Goal: Information Seeking & Learning: Learn about a topic

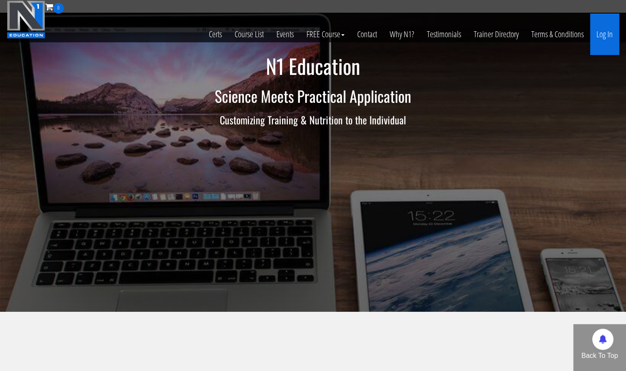
click at [607, 31] on link "Log In" at bounding box center [604, 34] width 29 height 41
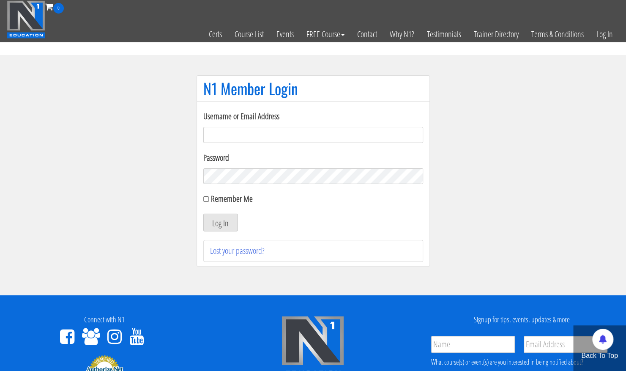
type input "[PERSON_NAME][EMAIL_ADDRESS][DOMAIN_NAME]"
click at [220, 221] on button "Log In" at bounding box center [220, 222] width 34 height 18
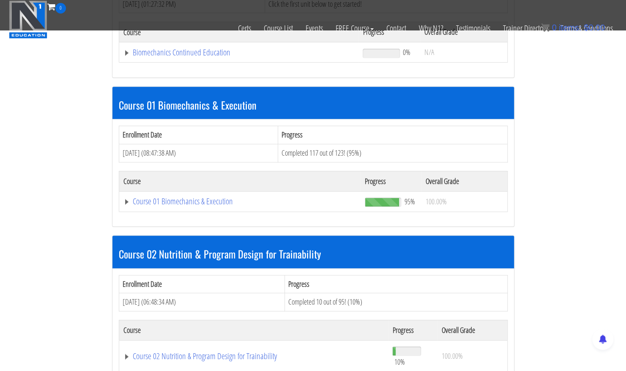
scroll to position [215, 0]
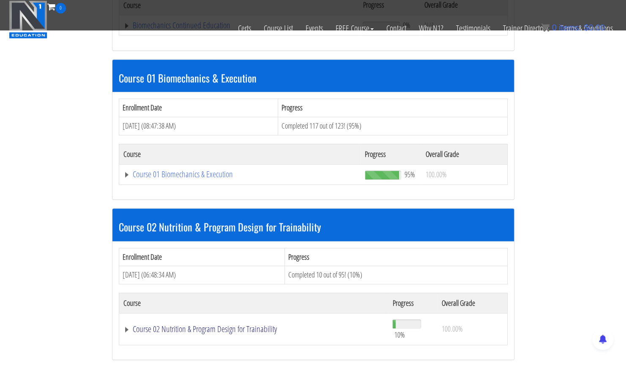
click at [201, 30] on link "Course 02 Nutrition & Program Design for Trainability" at bounding box center [238, 25] width 231 height 8
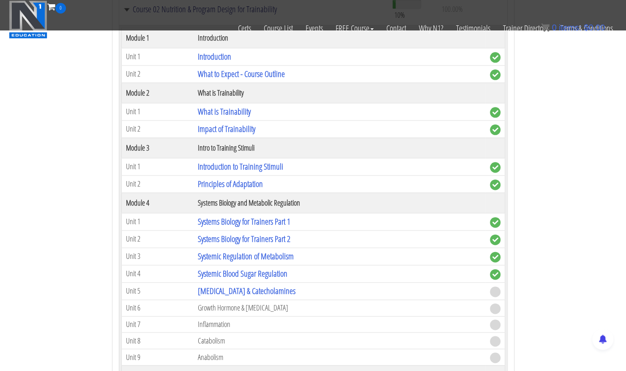
scroll to position [548, 0]
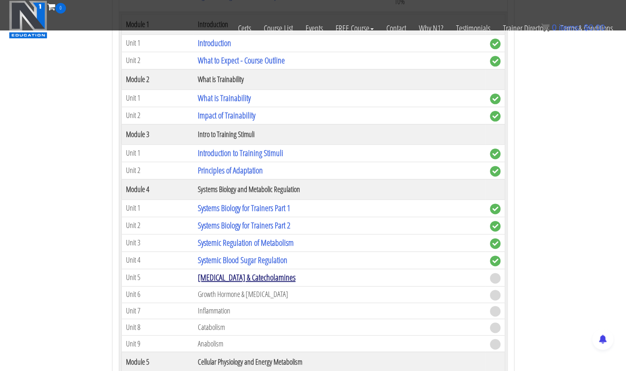
click at [230, 277] on link "[MEDICAL_DATA] & Catecholamines" at bounding box center [247, 276] width 98 height 11
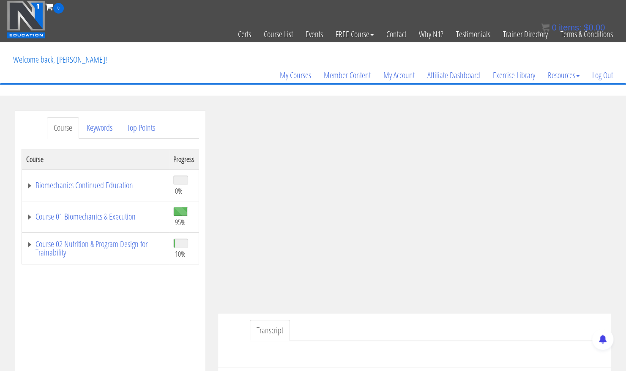
click at [474, 348] on div at bounding box center [414, 351] width 380 height 20
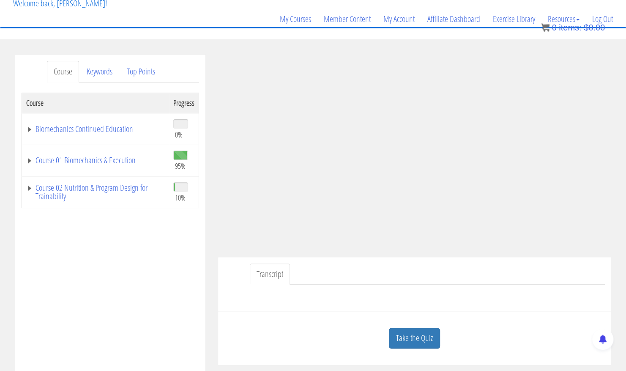
scroll to position [143, 0]
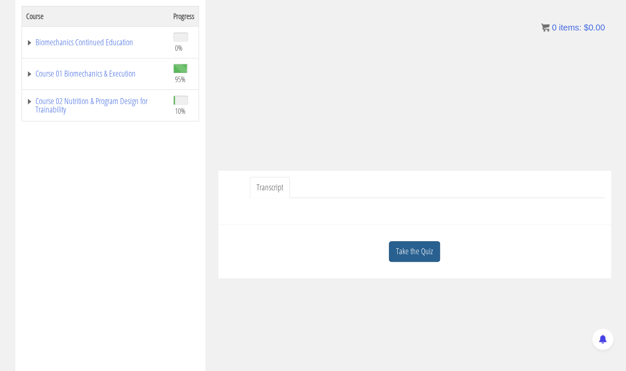
click at [414, 248] on link "Take the Quiz" at bounding box center [414, 251] width 51 height 21
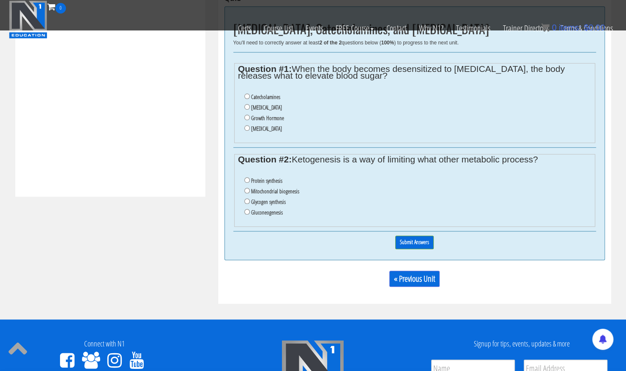
scroll to position [276, 0]
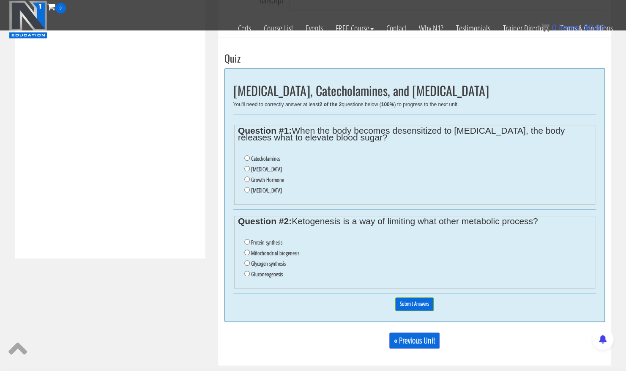
click at [267, 156] on label "Catecholamines" at bounding box center [265, 158] width 29 height 7
click at [250, 156] on input "Catecholamines" at bounding box center [246, 157] width 5 height 5
radio input "true"
click at [266, 275] on label "Gluconeogenesis" at bounding box center [267, 273] width 32 height 7
click at [250, 275] on input "Gluconeogenesis" at bounding box center [246, 272] width 5 height 5
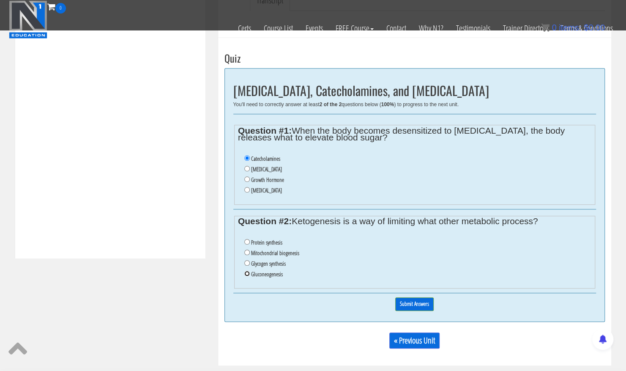
radio input "true"
click at [417, 304] on input "Submit Answers" at bounding box center [414, 303] width 38 height 13
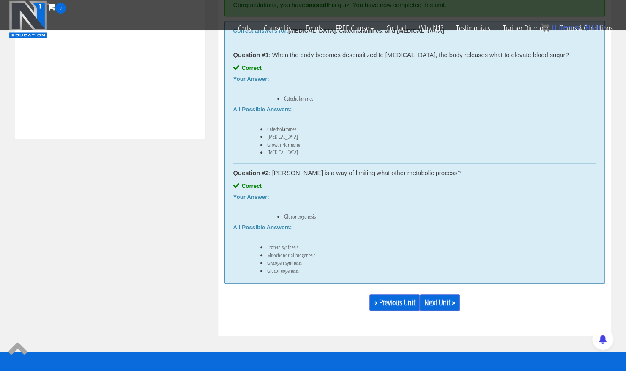
scroll to position [425, 0]
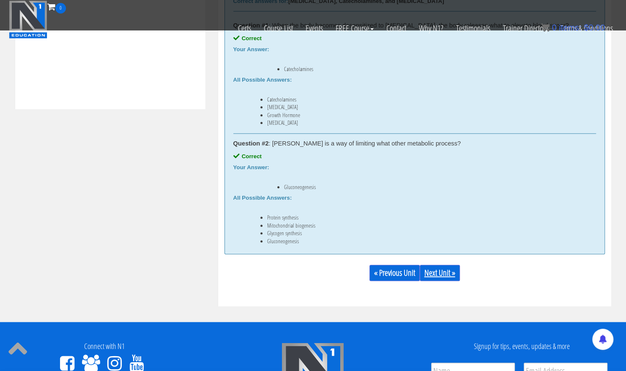
click at [432, 272] on link "Next Unit »" at bounding box center [440, 272] width 40 height 16
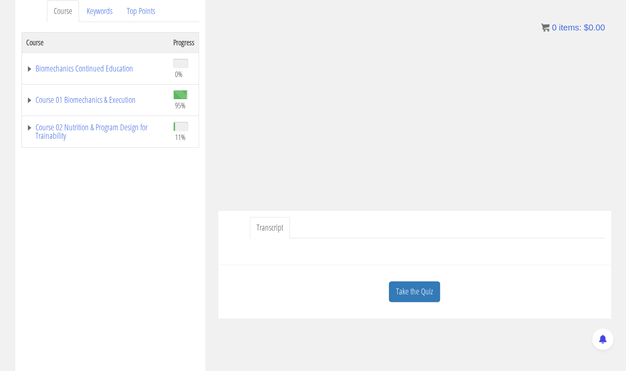
scroll to position [120, 0]
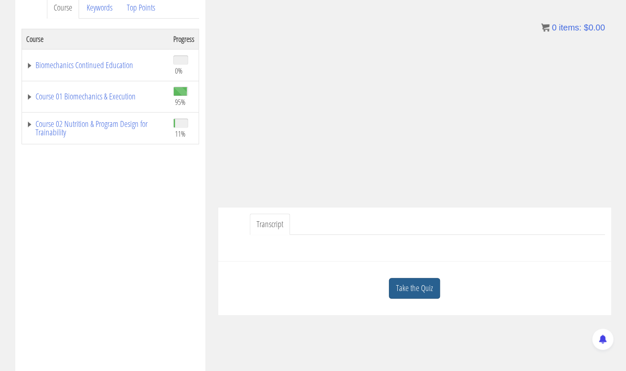
click at [420, 292] on link "Take the Quiz" at bounding box center [414, 288] width 51 height 21
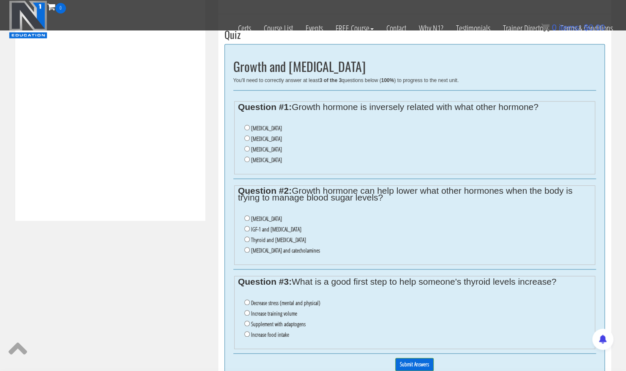
scroll to position [313, 0]
click at [244, 137] on input "Insulin" at bounding box center [246, 138] width 5 height 5
radio input "true"
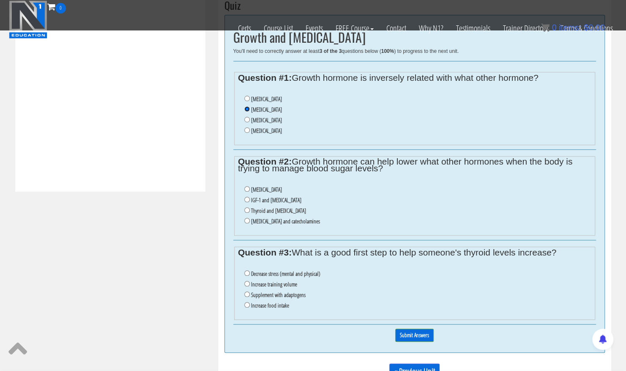
scroll to position [343, 0]
click at [278, 221] on label "Cortisol and catecholamines" at bounding box center [285, 220] width 69 height 7
click at [250, 221] on input "Cortisol and catecholamines" at bounding box center [246, 219] width 5 height 5
radio input "true"
click at [270, 210] on label "Thyroid and insulin" at bounding box center [278, 210] width 55 height 7
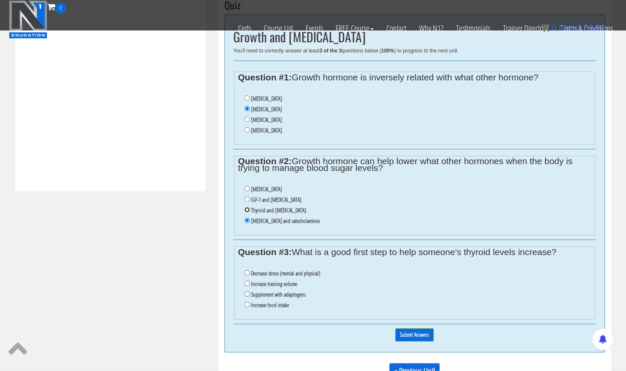
click at [250, 210] on input "Thyroid and insulin" at bounding box center [246, 209] width 5 height 5
radio input "true"
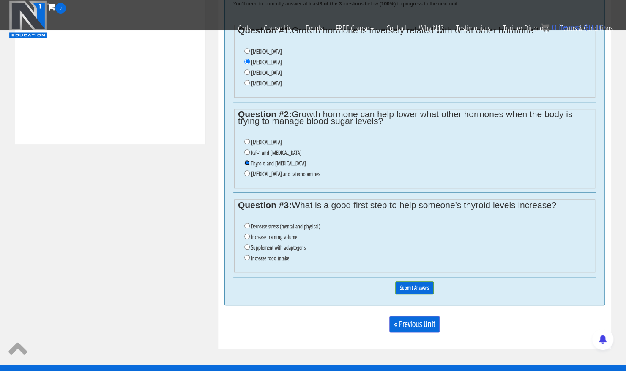
scroll to position [391, 0]
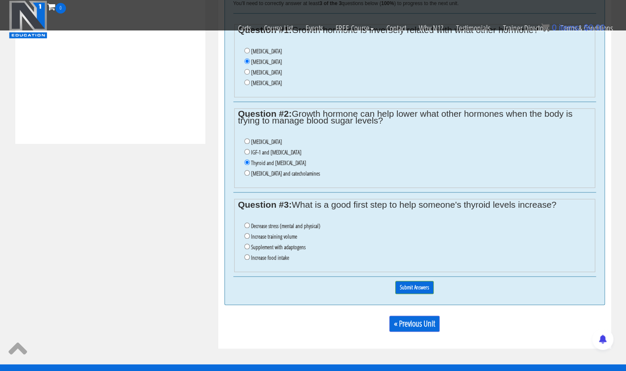
click at [277, 226] on label "Decrease stress (mental and physical)" at bounding box center [285, 225] width 69 height 7
click at [250, 226] on input "Decrease stress (mental and physical)" at bounding box center [246, 224] width 5 height 5
radio input "true"
click at [418, 286] on input "Submit Answers" at bounding box center [414, 287] width 38 height 13
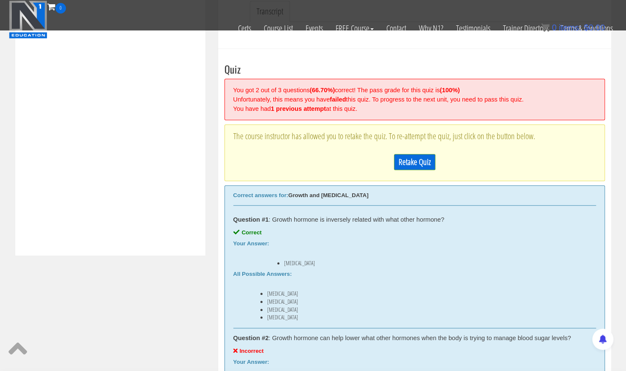
scroll to position [278, 0]
click at [409, 162] on link "Retake Quiz" at bounding box center [414, 163] width 41 height 16
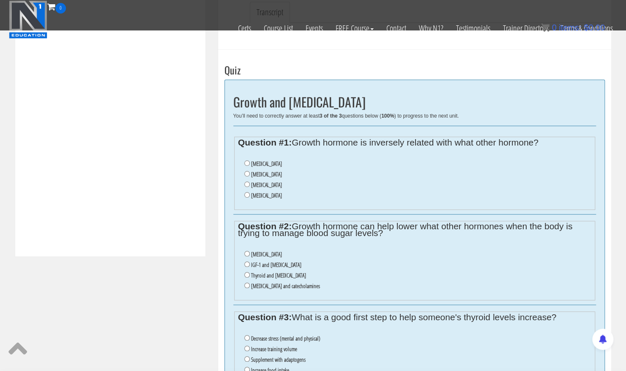
scroll to position [292, 0]
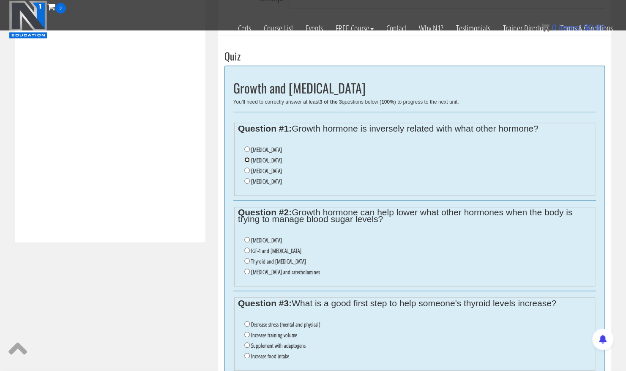
click at [248, 159] on input "Insulin" at bounding box center [246, 159] width 5 height 5
radio input "true"
click at [247, 270] on input "Cortisol and catecholamines" at bounding box center [246, 270] width 5 height 5
radio input "true"
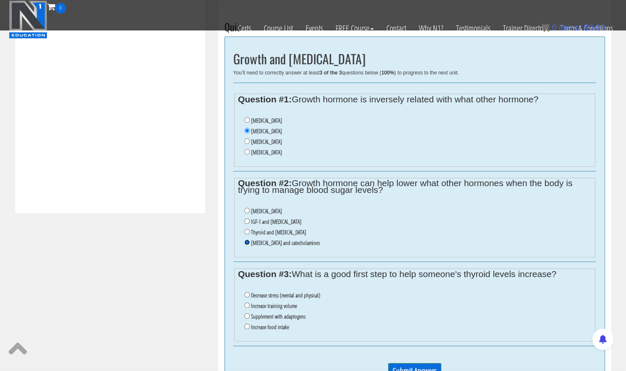
scroll to position [351, 0]
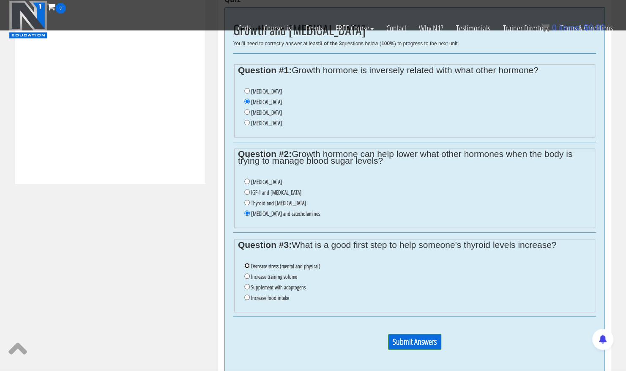
click at [248, 264] on input "Decrease stress (mental and physical)" at bounding box center [246, 264] width 5 height 5
radio input "true"
click at [421, 340] on input "Submit Answers" at bounding box center [414, 341] width 53 height 16
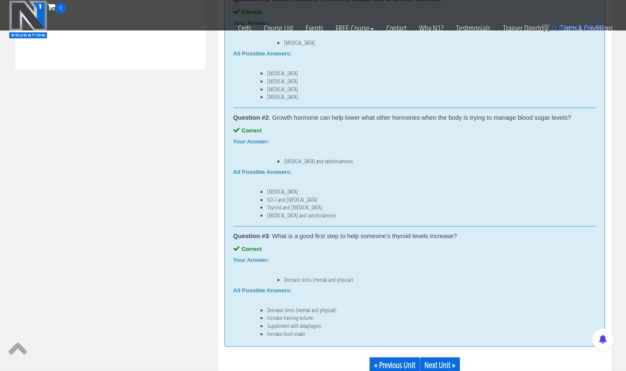
scroll to position [466, 0]
click at [443, 361] on link "Next Unit »" at bounding box center [440, 364] width 40 height 16
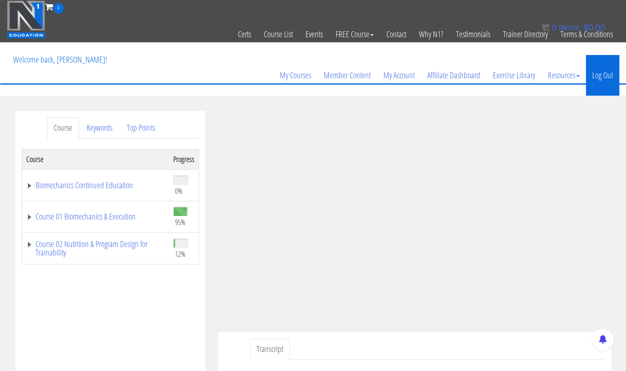
click at [600, 73] on link "Log Out" at bounding box center [602, 75] width 33 height 41
